Goal: Find specific fact: Find specific fact

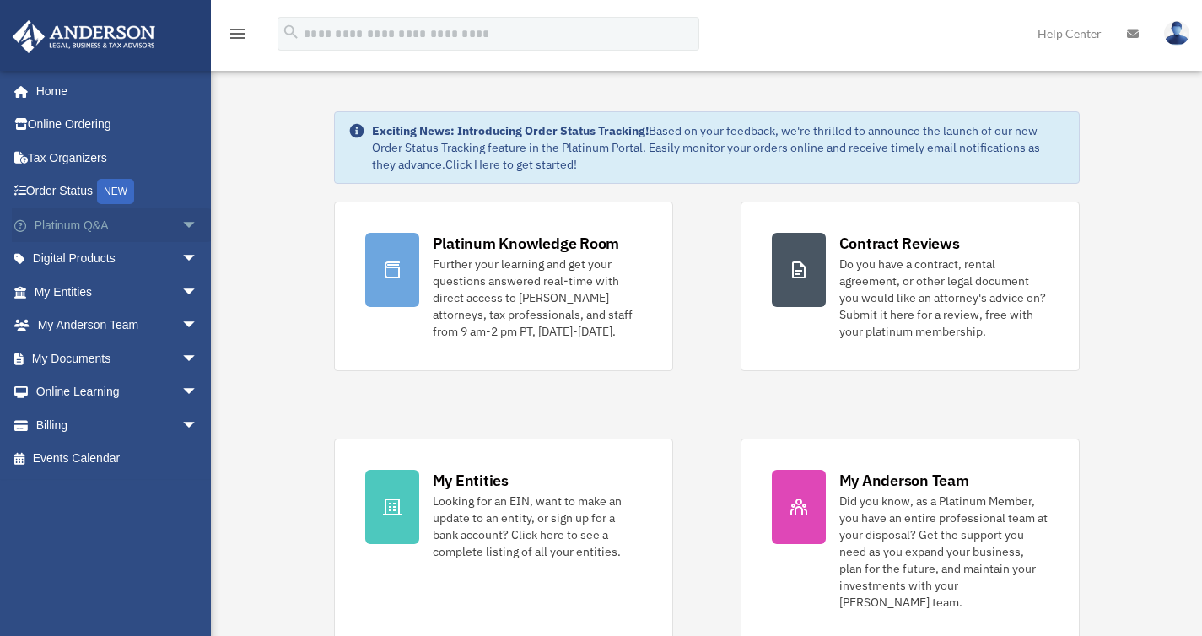
click at [181, 224] on span "arrow_drop_down" at bounding box center [198, 225] width 34 height 35
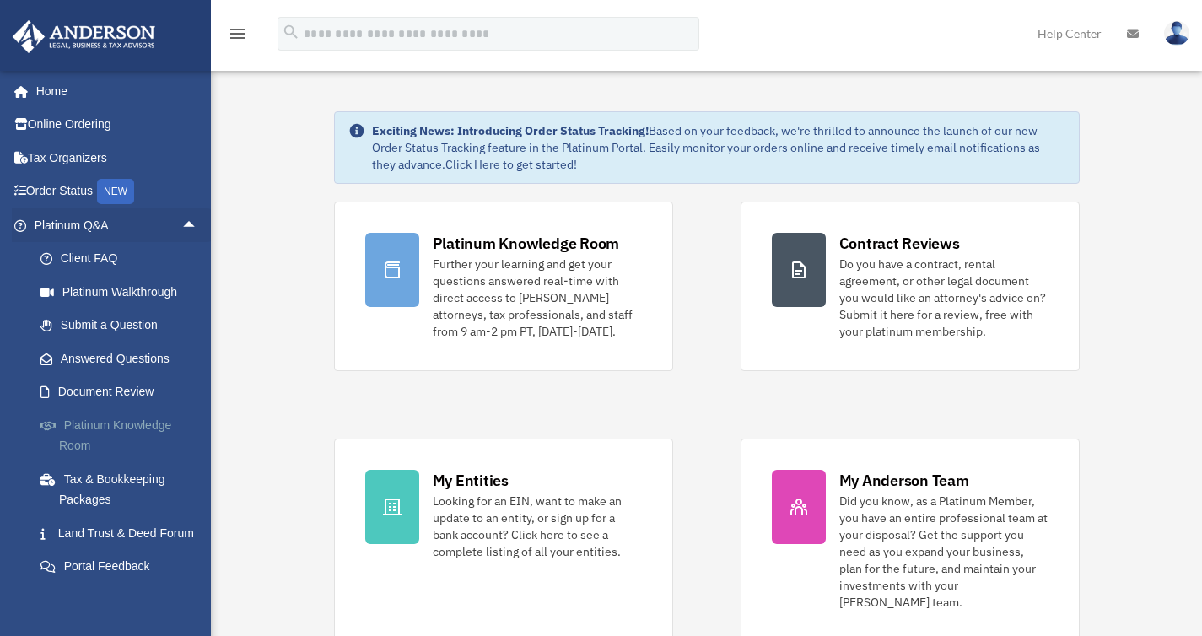
click at [117, 431] on link "Platinum Knowledge Room" at bounding box center [124, 435] width 200 height 54
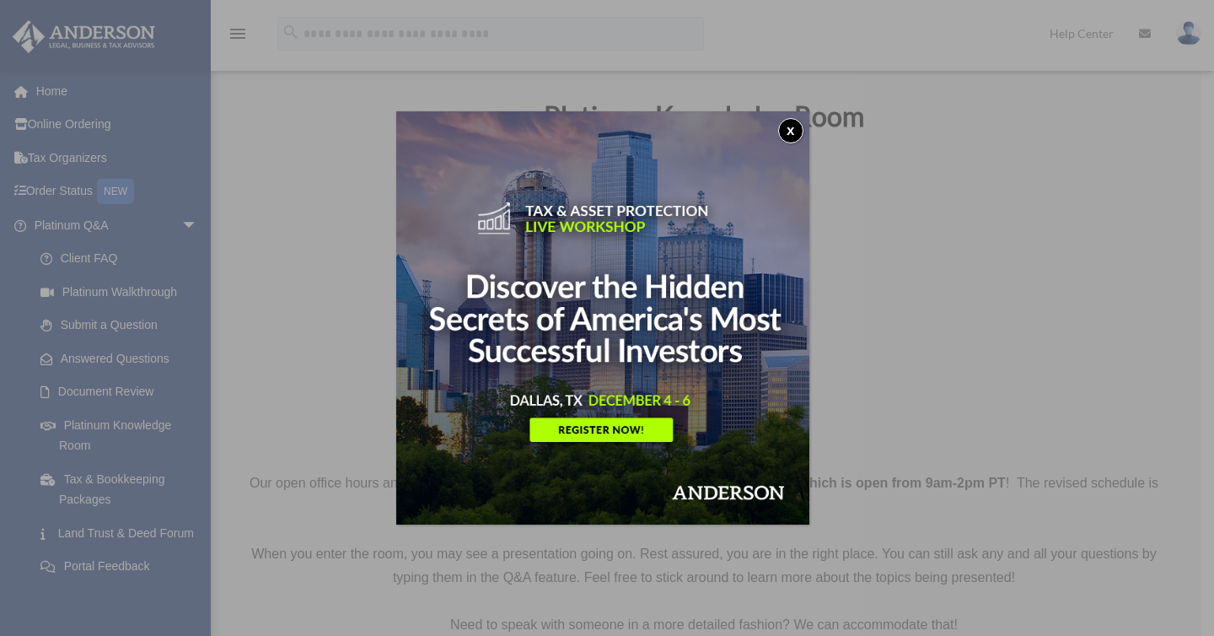
click at [796, 135] on button "x" at bounding box center [790, 130] width 25 height 25
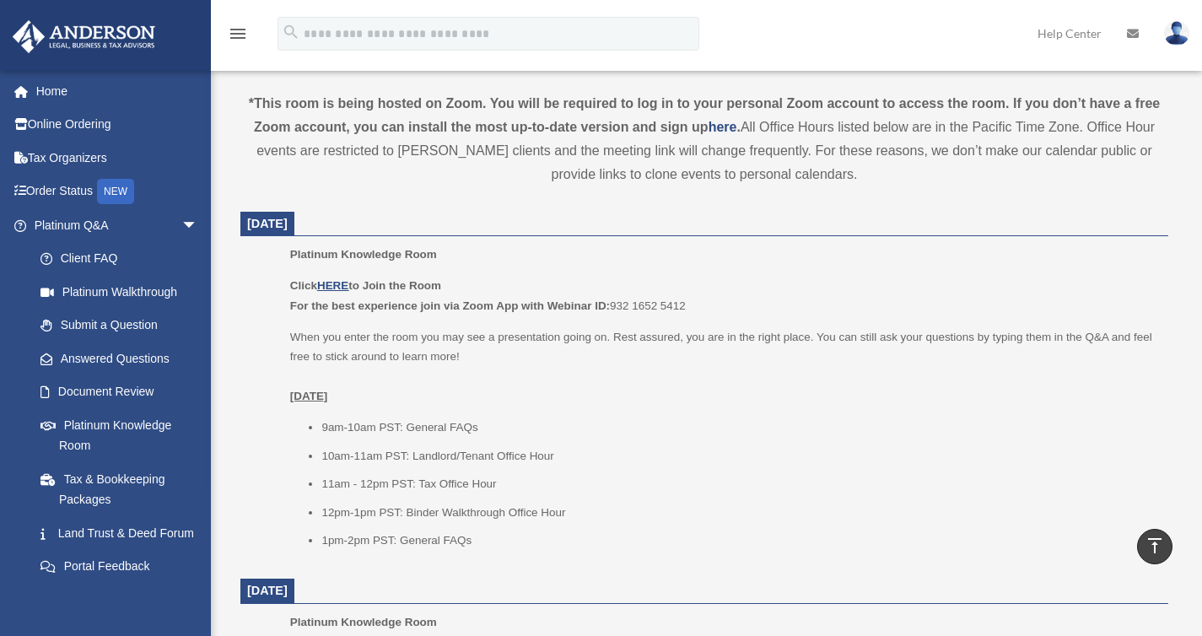
scroll to position [566, 0]
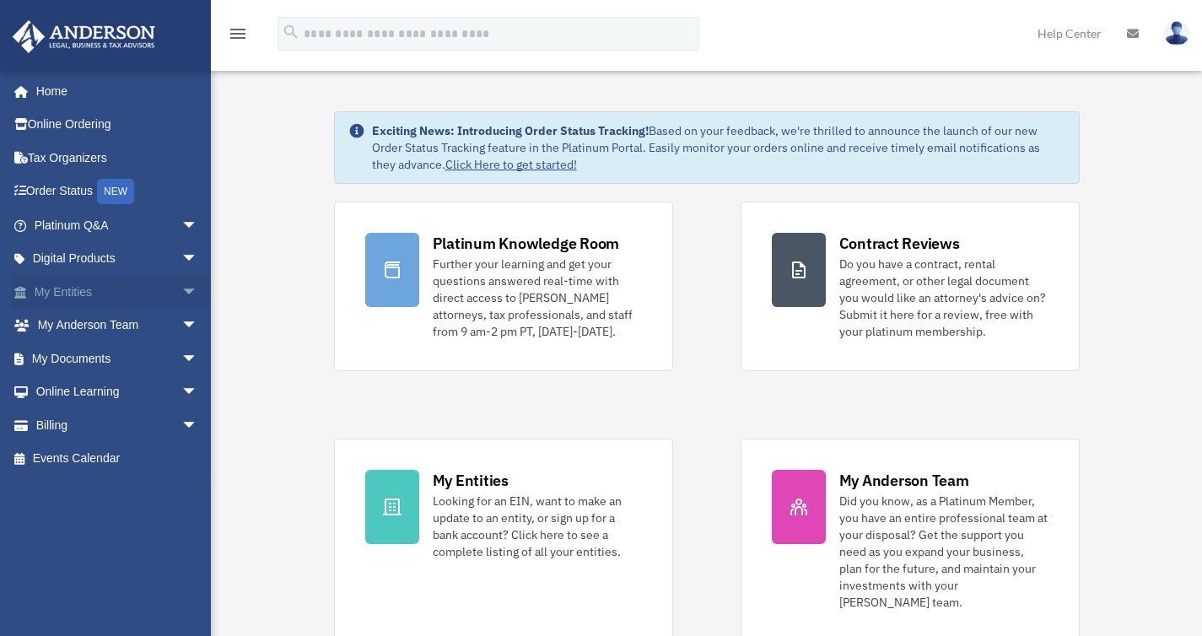
click at [181, 289] on span "arrow_drop_down" at bounding box center [198, 292] width 34 height 35
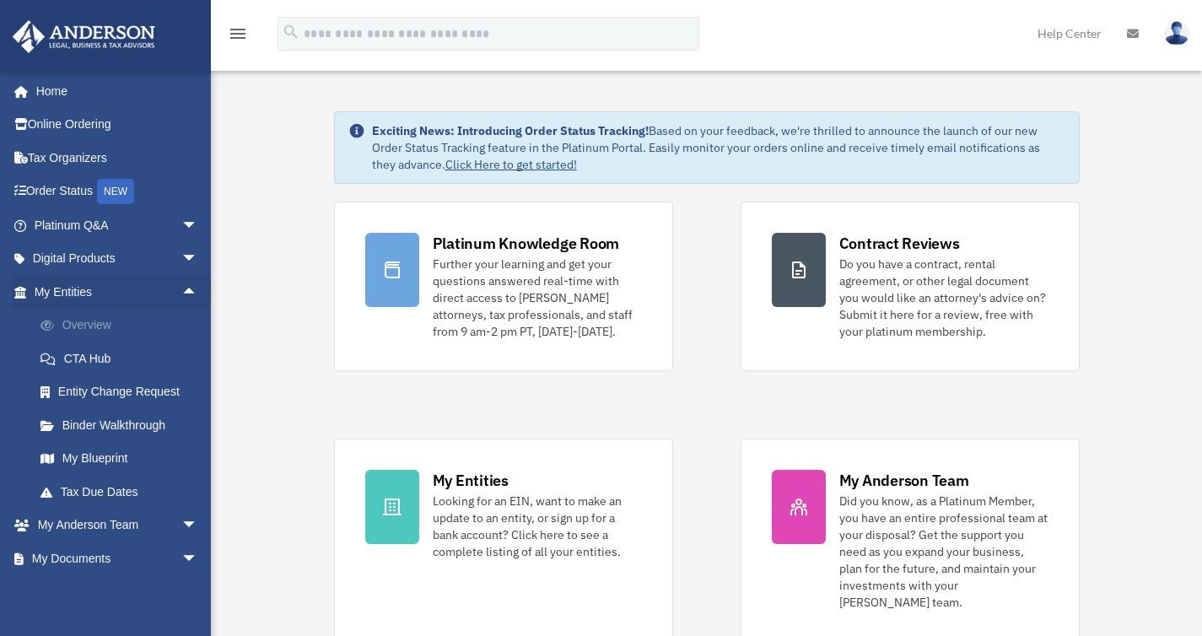
click at [89, 326] on link "Overview" at bounding box center [124, 326] width 200 height 34
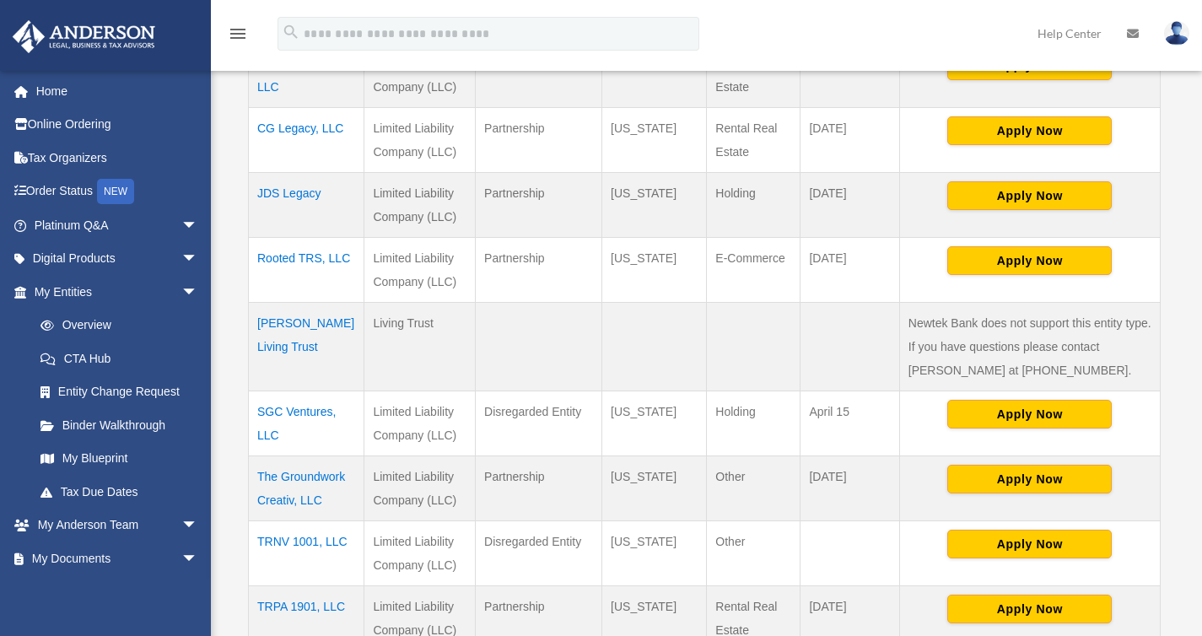
scroll to position [454, 0]
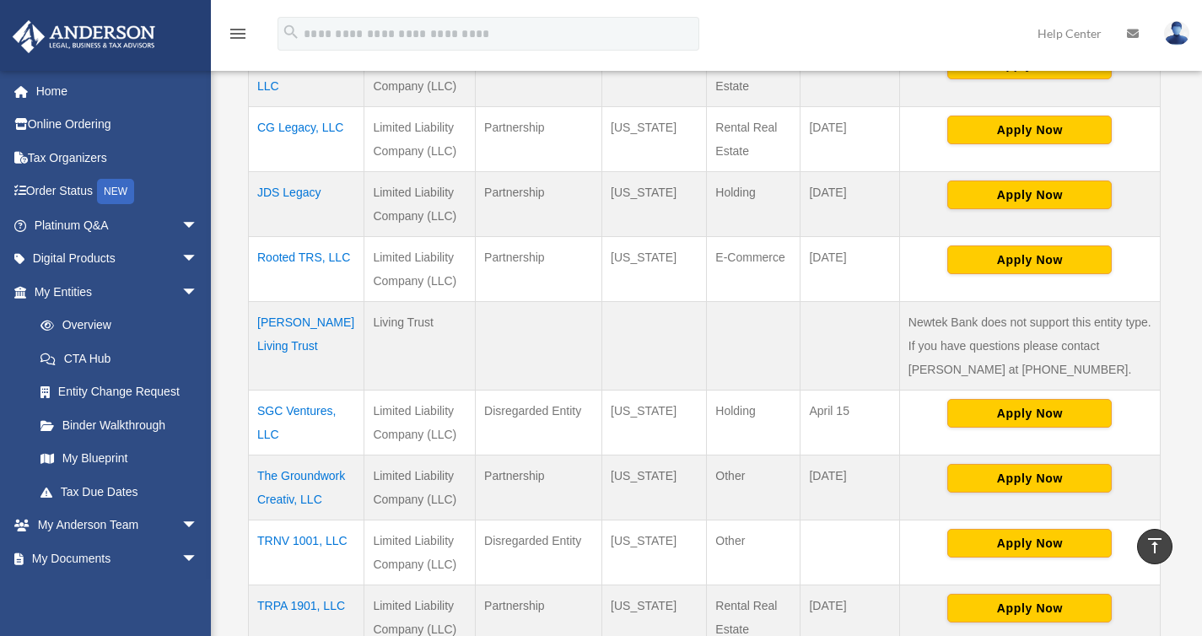
click at [307, 474] on td "The Groundwork Creativ, LLC" at bounding box center [307, 487] width 116 height 65
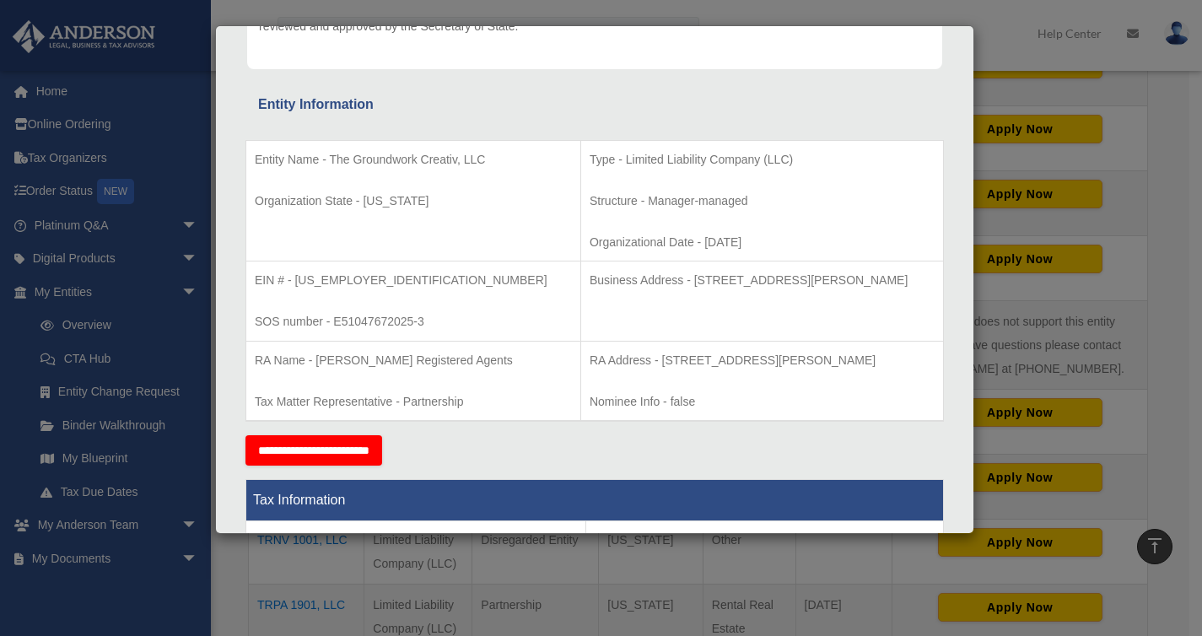
scroll to position [255, 0]
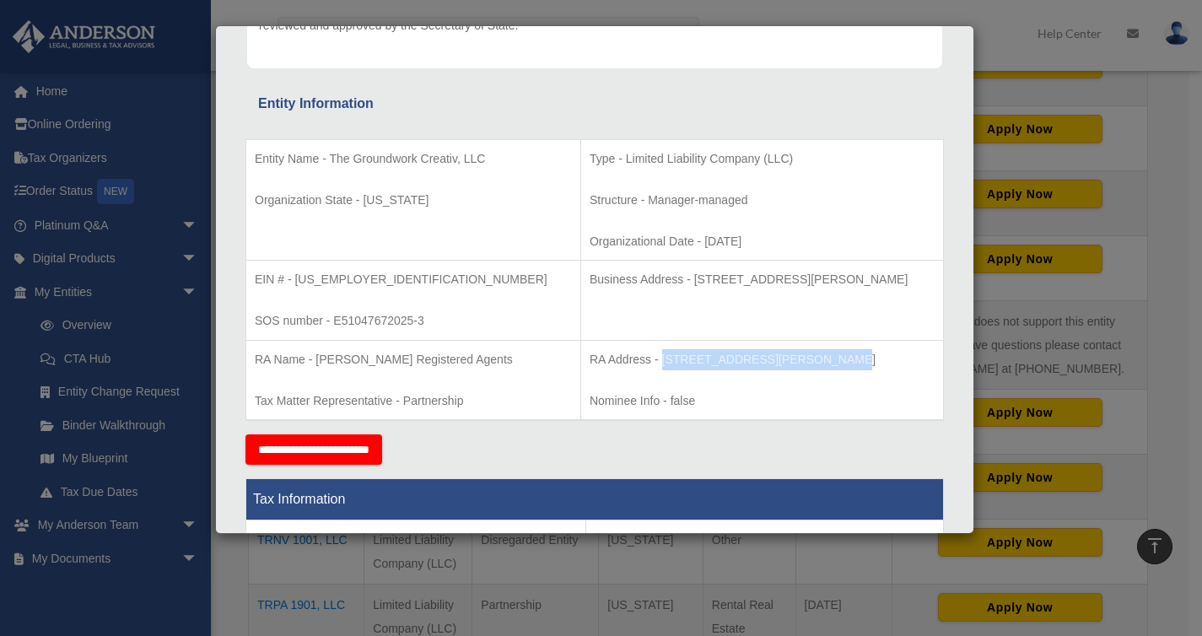
drag, startPoint x: 594, startPoint y: 363, endPoint x: 750, endPoint y: 361, distance: 156.0
click at [750, 360] on p "RA Address - 3225 McLeod Drive, Suite 110, Las Vegas, NV 89121" at bounding box center [761, 359] width 345 height 21
copy p "3225 McLeod Drive, Suite 110"
drag, startPoint x: 358, startPoint y: 276, endPoint x: 293, endPoint y: 278, distance: 64.1
click at [293, 278] on p "EIN # - 39-3696086" at bounding box center [413, 279] width 317 height 21
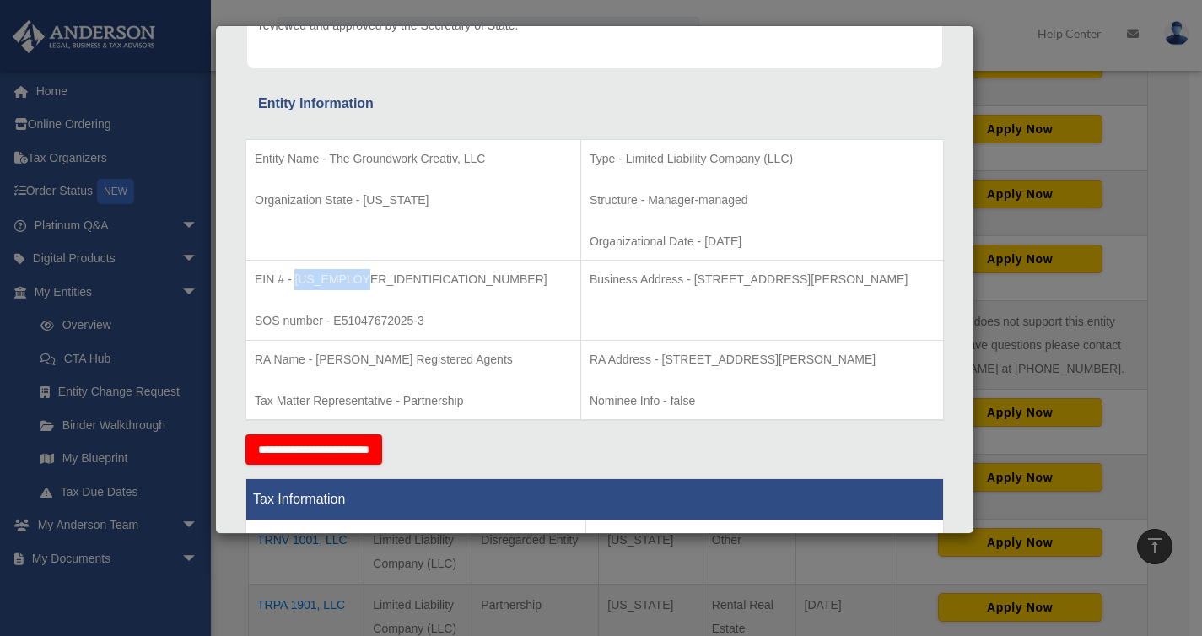
copy p "39-3696086"
